Goal: Information Seeking & Learning: Learn about a topic

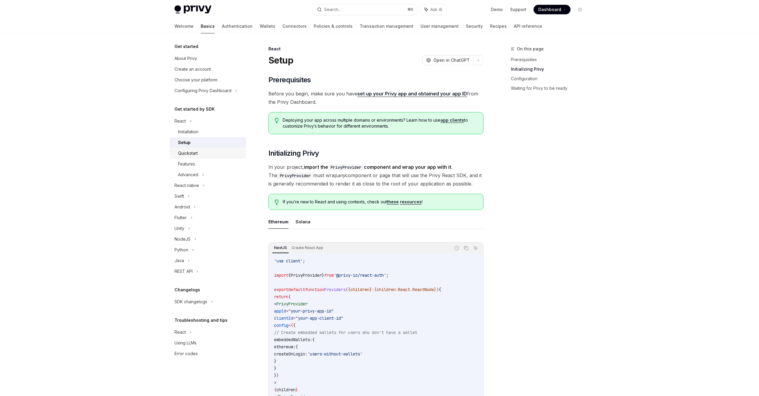
scroll to position [112, 0]
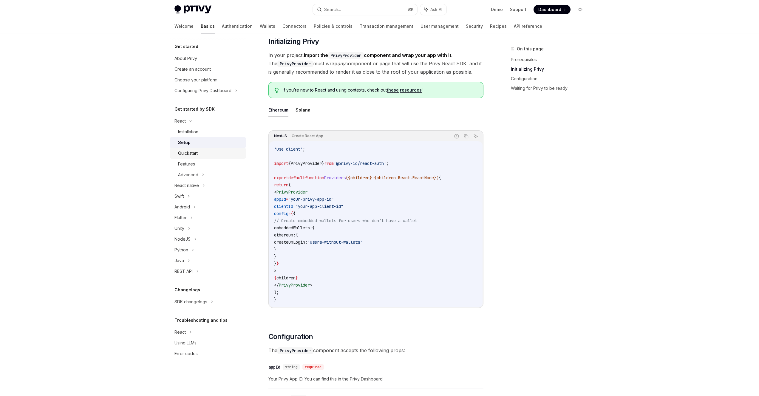
click at [184, 156] on div "Quickstart" at bounding box center [188, 153] width 20 height 7
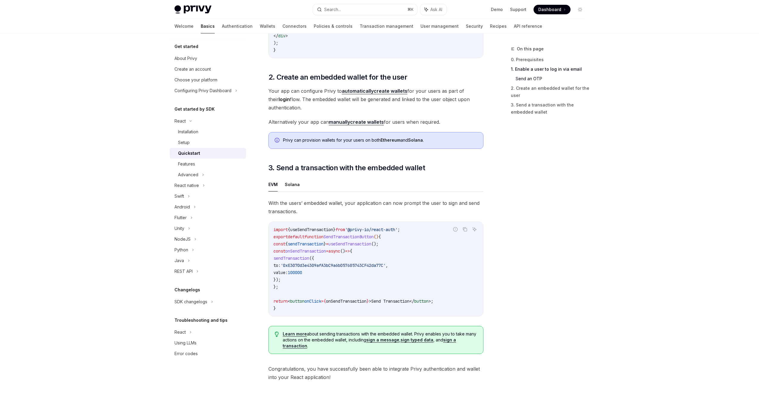
scroll to position [407, 0]
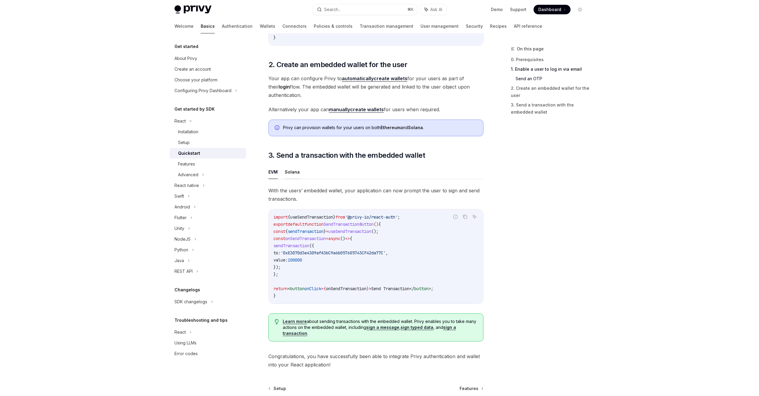
click at [291, 176] on button "Solana" at bounding box center [292, 172] width 15 height 14
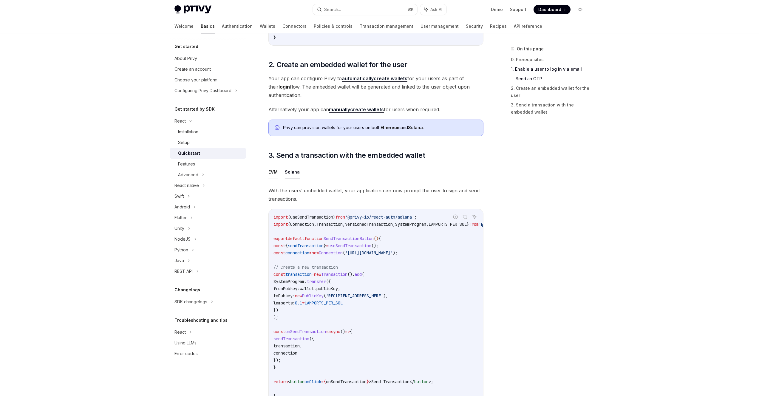
click at [273, 178] on button "EVM" at bounding box center [272, 172] width 9 height 14
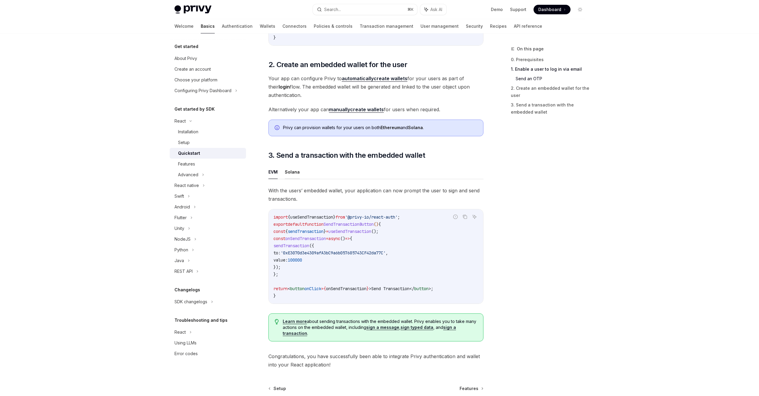
click at [286, 177] on button "Solana" at bounding box center [292, 172] width 15 height 14
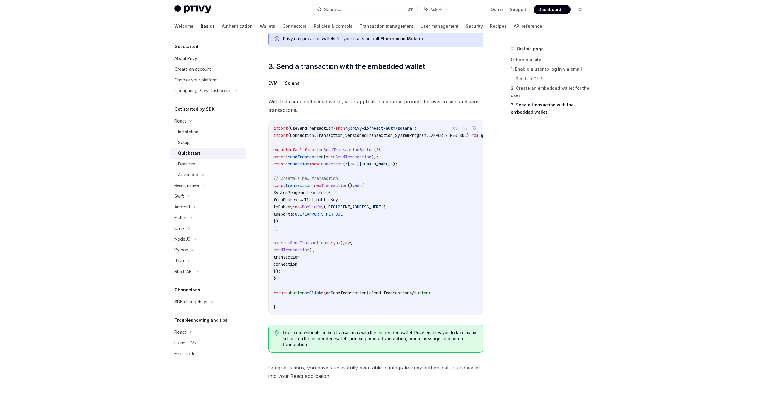
scroll to position [470, 0]
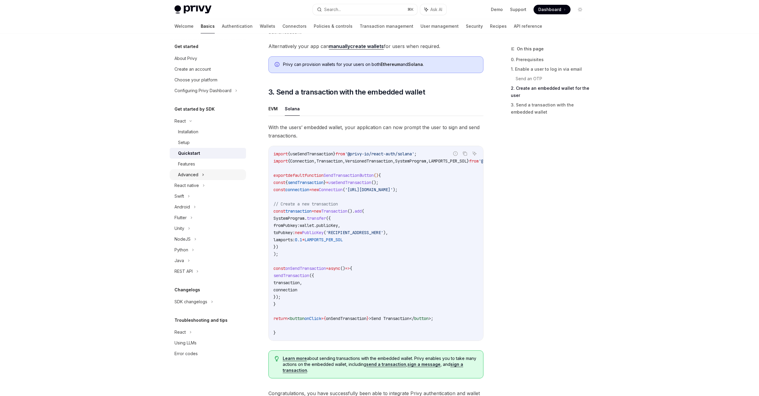
click at [196, 170] on div "Advanced" at bounding box center [208, 174] width 76 height 11
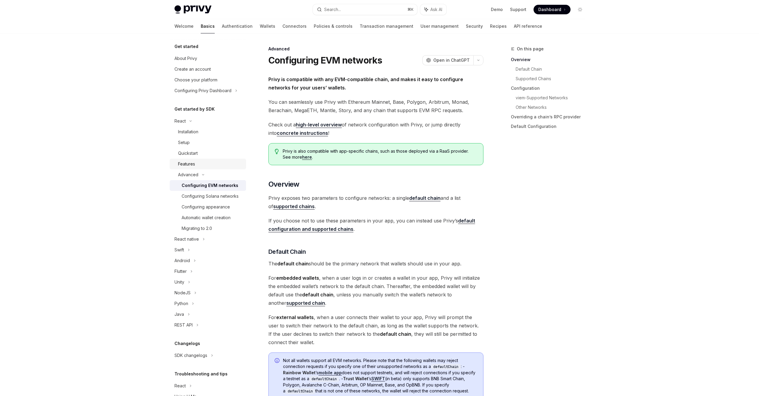
click at [192, 160] on div "Features" at bounding box center [186, 163] width 17 height 7
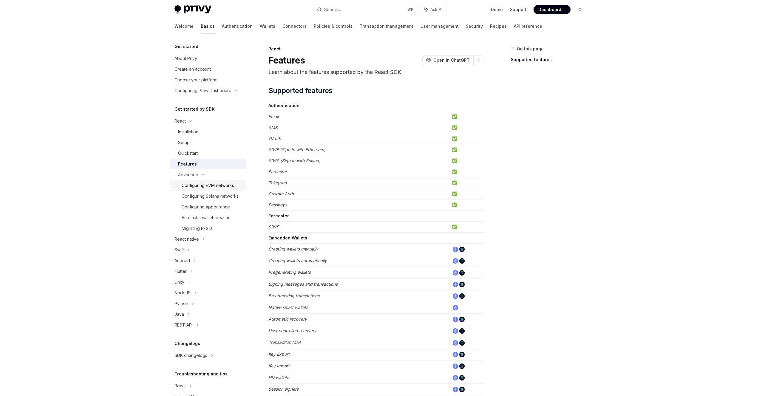
click at [196, 188] on div "Configuring EVM networks" at bounding box center [208, 185] width 53 height 7
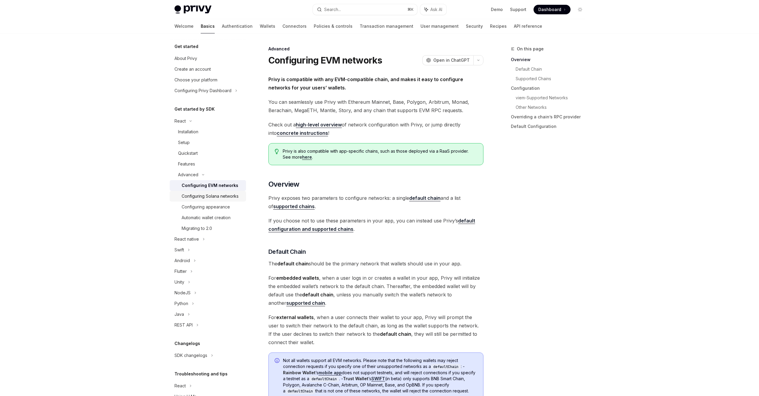
click at [200, 199] on div "Configuring Solana networks" at bounding box center [210, 196] width 57 height 7
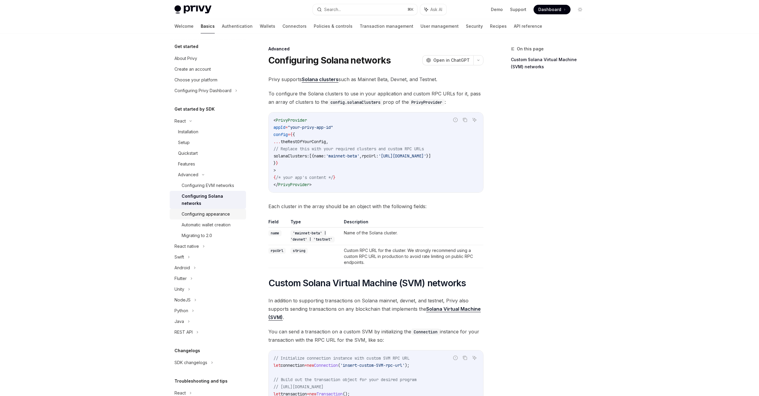
click at [201, 214] on div "Configuring appearance" at bounding box center [206, 214] width 48 height 7
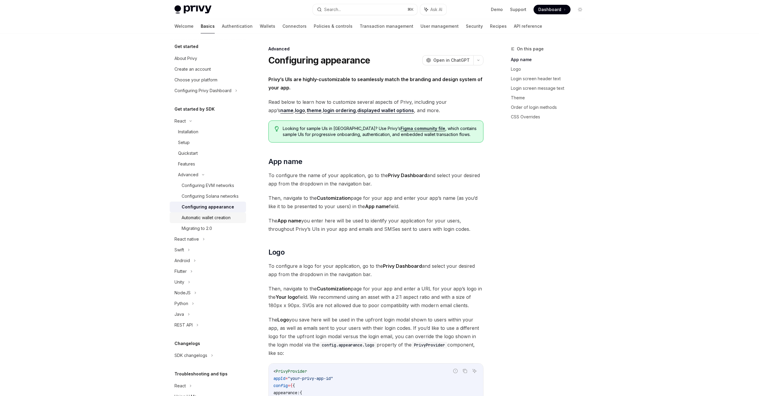
click at [202, 221] on div "Automatic wallet creation" at bounding box center [206, 217] width 49 height 7
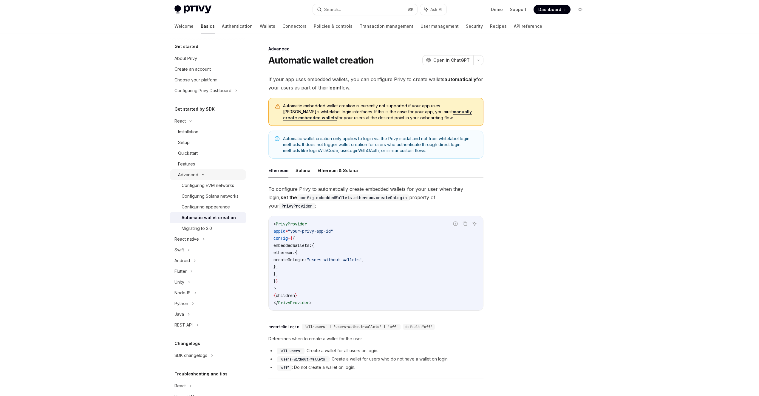
click at [187, 177] on div "Advanced" at bounding box center [188, 174] width 20 height 7
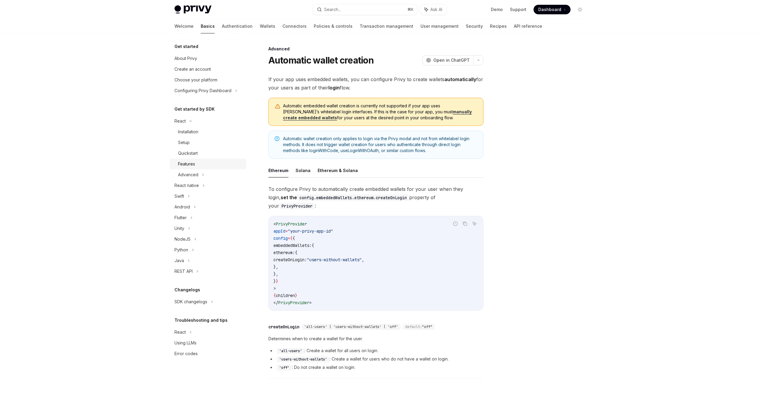
click at [186, 160] on link "Features" at bounding box center [208, 164] width 76 height 11
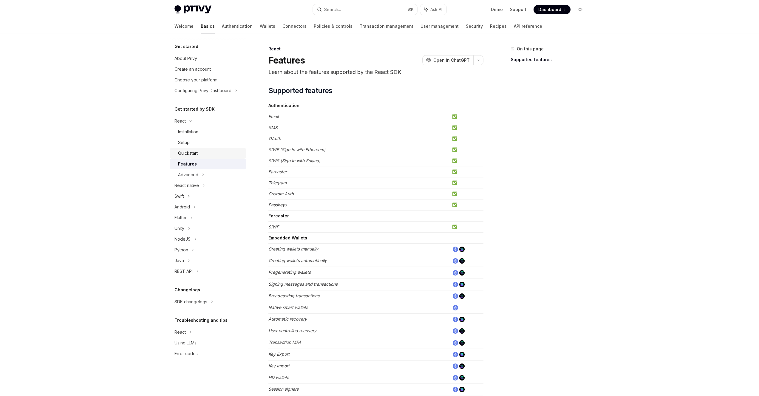
click at [186, 150] on div "Quickstart" at bounding box center [188, 153] width 20 height 7
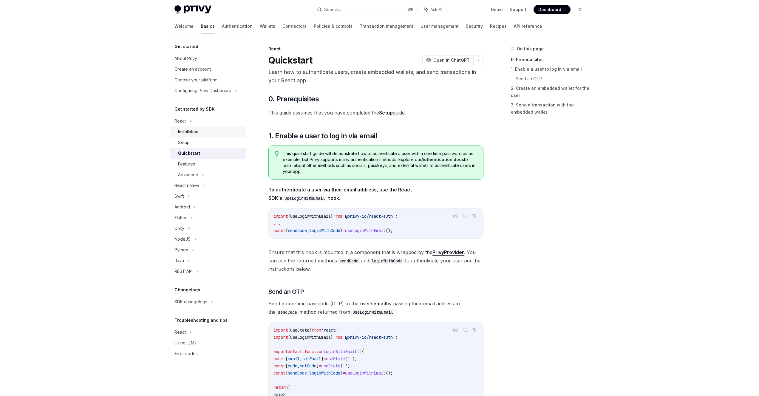
click at [186, 137] on link "Installation" at bounding box center [208, 131] width 76 height 11
type textarea "*"
